Goal: Transaction & Acquisition: Subscribe to service/newsletter

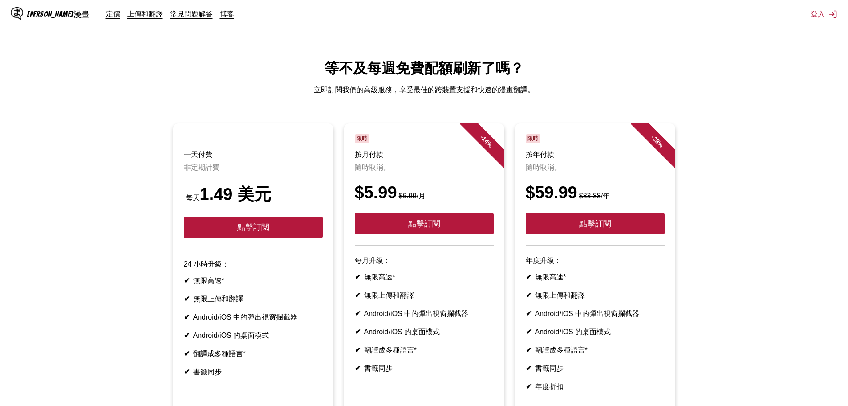
click at [717, 134] on ul "一天付費 非定期計費 每天 1.49 美元 點擊訂閱 24 小時升級： ✔ 無限高速* ✔ 無限上傳和翻譯 ✔ Android/iOS 中的彈出視窗攔截器 ✔…" at bounding box center [424, 272] width 834 height 298
click at [433, 117] on main "等不及每週免費配額刷新了嗎？ 立即訂閱我們的高級服務，享受最佳的跨裝置支援和快速的漫畫翻譯。 一天付費 非定期計費 每天 1.49 美元 點擊訂閱 24 小時…" at bounding box center [424, 262] width 848 height 406
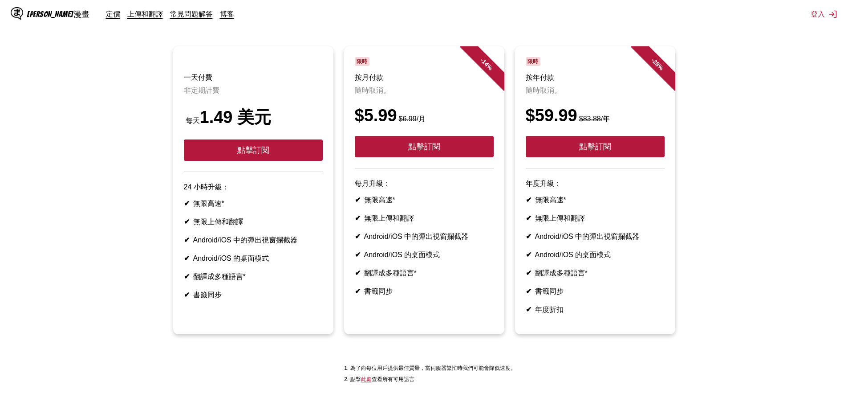
scroll to position [74, 0]
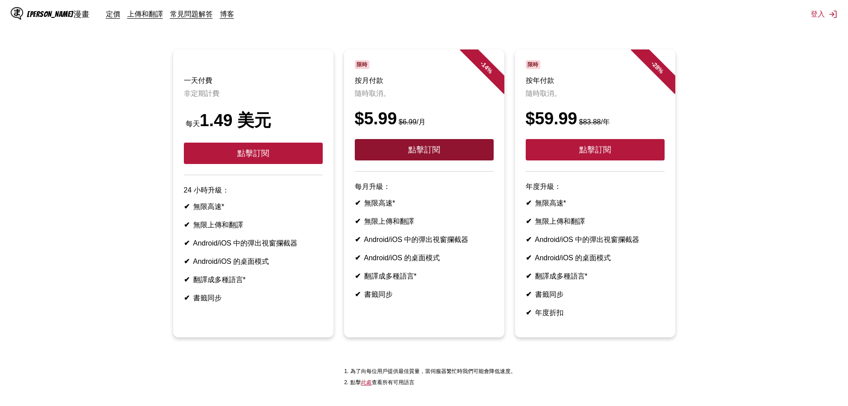
click at [389, 159] on button "點擊訂閱" at bounding box center [424, 149] width 139 height 21
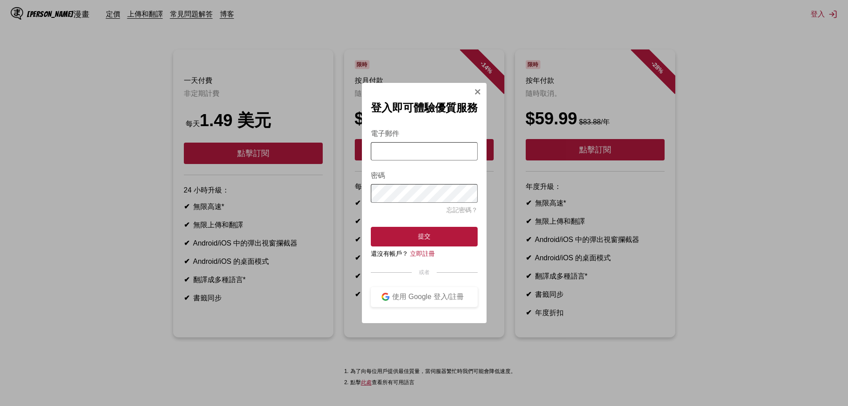
click at [481, 88] on img "登入模式" at bounding box center [477, 91] width 7 height 7
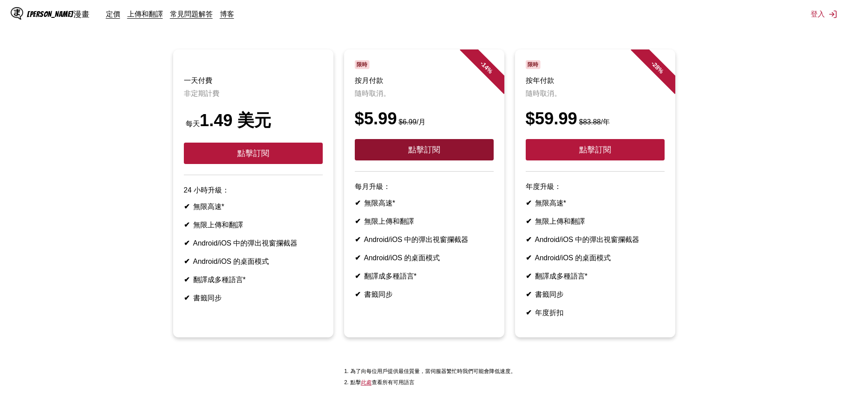
click at [415, 154] on font "點擊訂閱" at bounding box center [424, 149] width 32 height 9
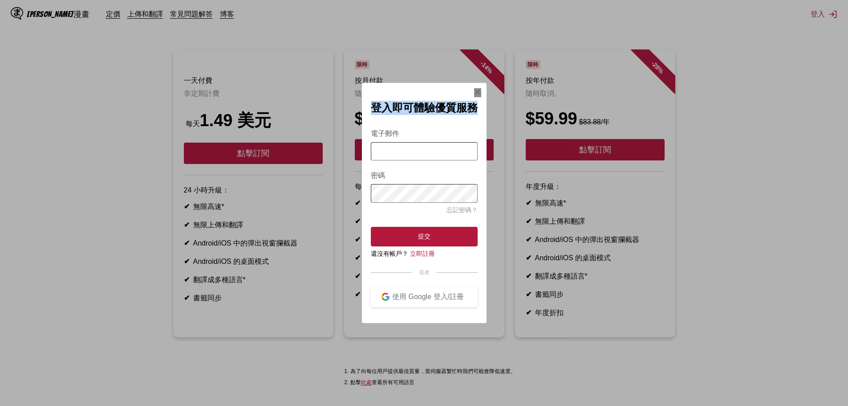
click at [475, 89] on div "登入即可體驗優質服務 電子郵件 密碼 忘記密碼？ 提交 還沒有帳戶？ 立即註冊 或者 使用 Google 登入/註冊" at bounding box center [424, 203] width 125 height 240
click at [428, 256] on font "立即註冊" at bounding box center [422, 253] width 25 height 7
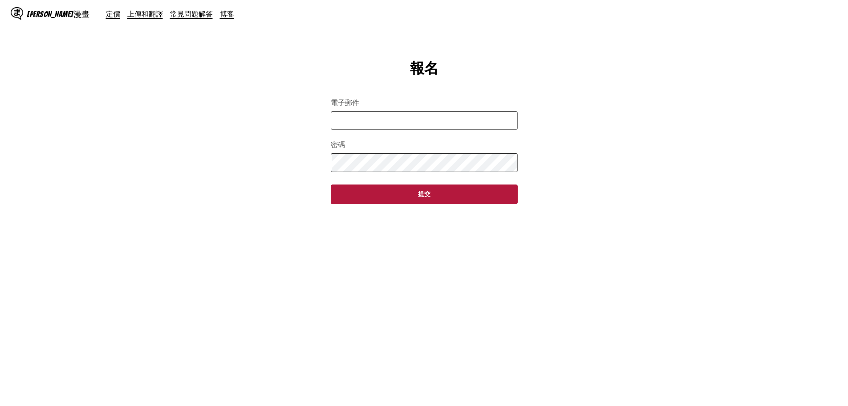
click at [403, 120] on input "電子郵件" at bounding box center [424, 120] width 187 height 18
type input "**********"
click at [411, 197] on button "提交" at bounding box center [424, 194] width 187 height 20
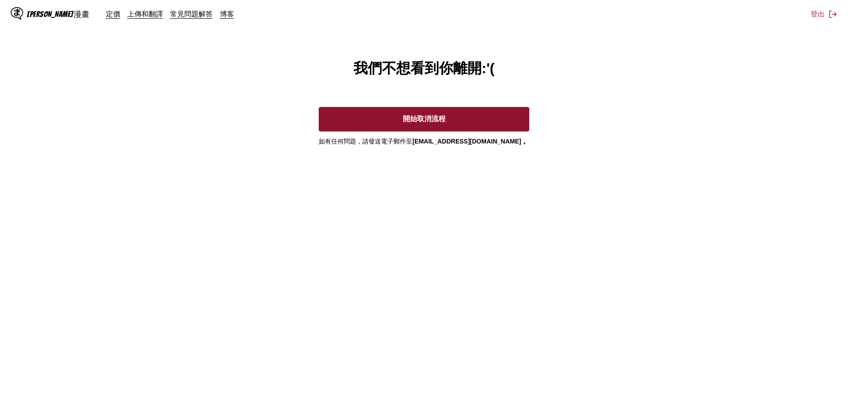
click at [488, 126] on button "開始取消流程" at bounding box center [424, 119] width 210 height 24
